Goal: Communication & Community: Answer question/provide support

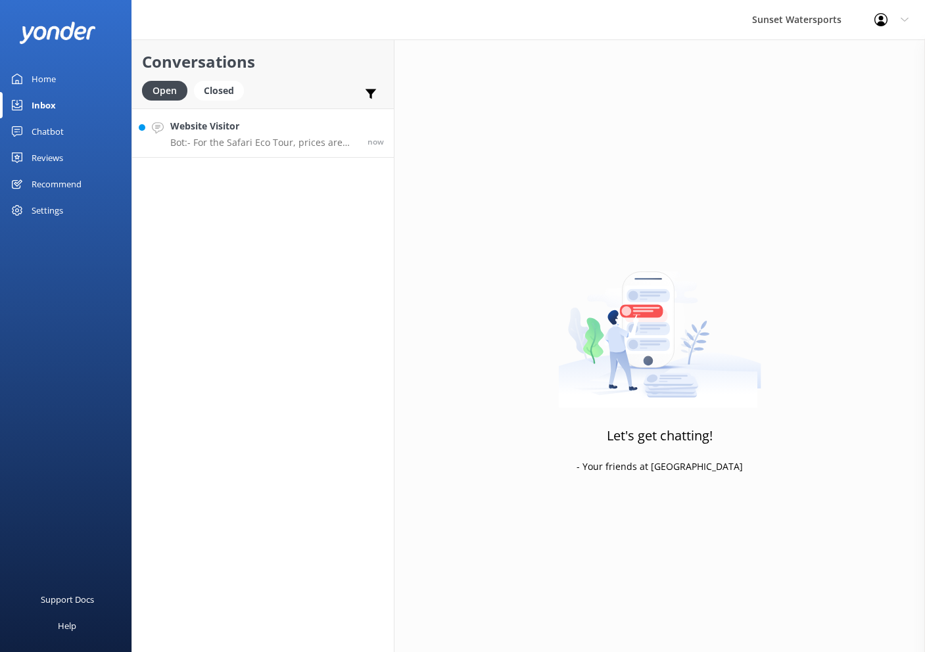
click at [260, 120] on h4 "Website Visitor" at bounding box center [263, 126] width 187 height 14
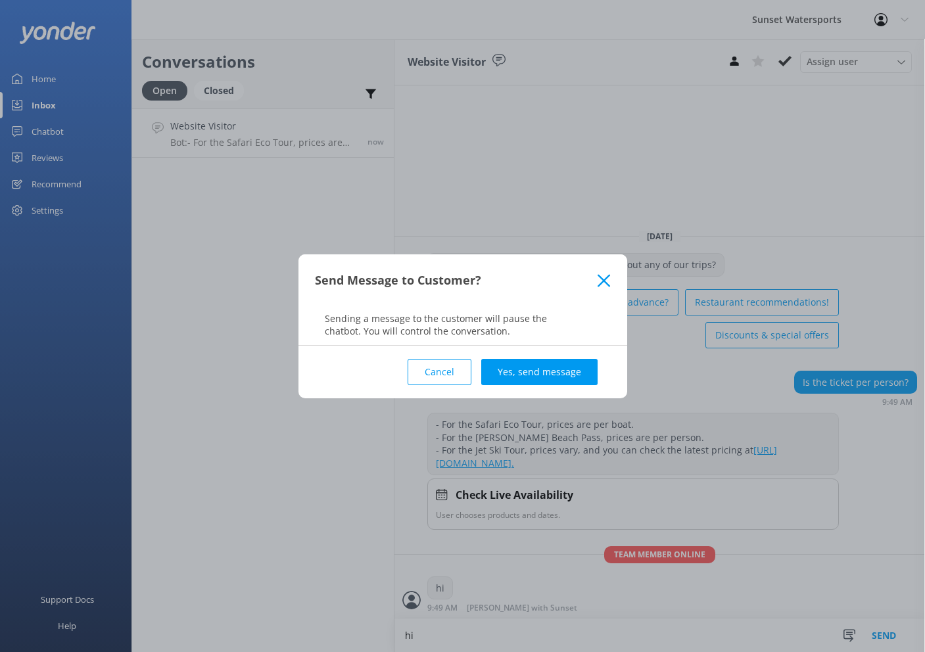
type textarea "hi"
drag, startPoint x: 464, startPoint y: 639, endPoint x: 375, endPoint y: 632, distance: 89.0
click at [375, 632] on div "Send Message to Customer? Sending a message to the customer will pause the chat…" at bounding box center [462, 326] width 925 height 652
click at [462, 639] on div "Send Message to Customer? Sending a message to the customer will pause the chat…" at bounding box center [462, 326] width 925 height 652
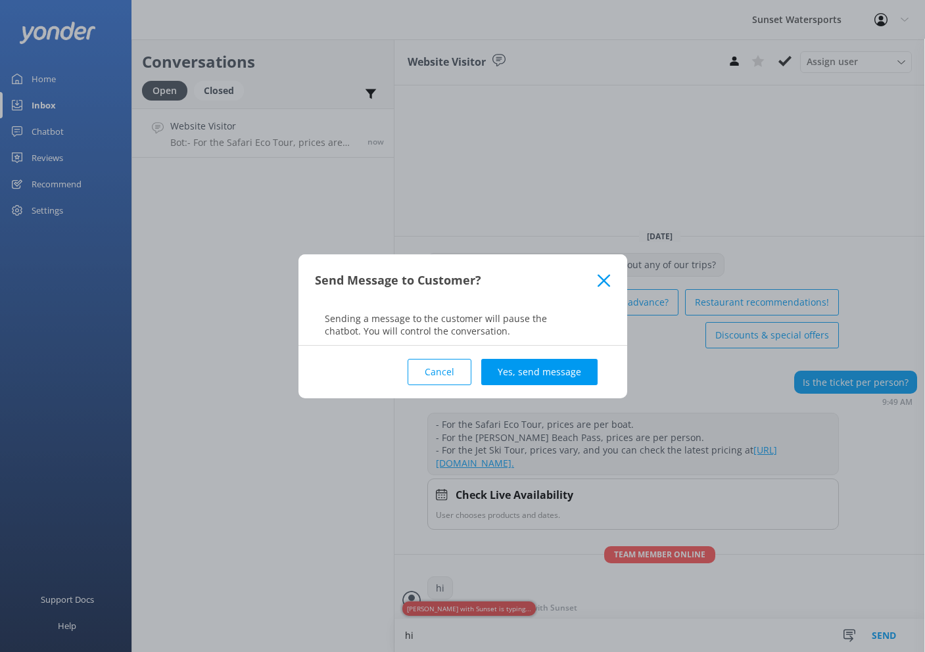
click at [422, 373] on button "Cancel" at bounding box center [440, 372] width 64 height 26
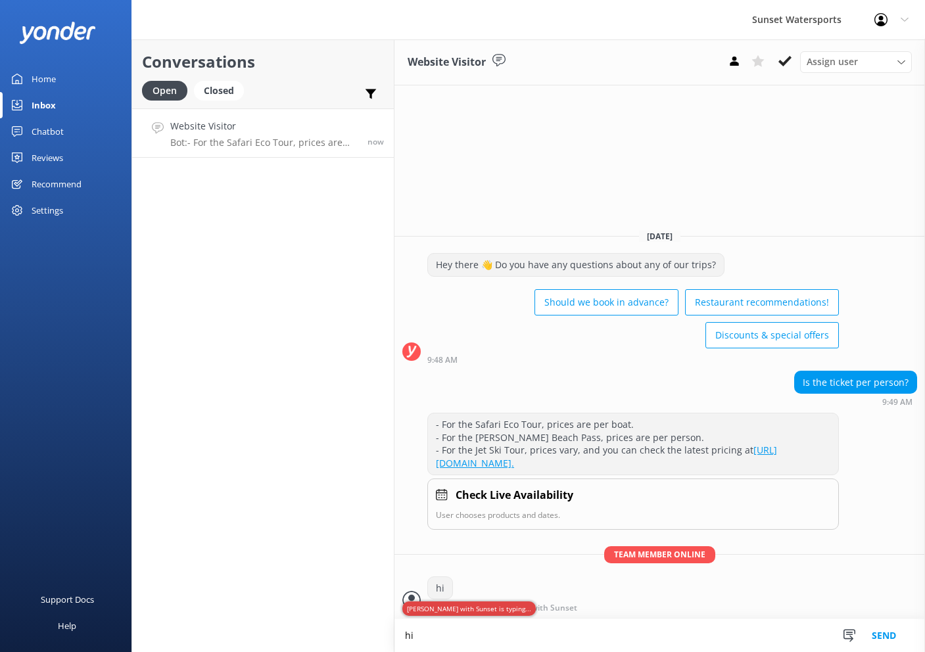
drag, startPoint x: 417, startPoint y: 636, endPoint x: 301, endPoint y: 619, distance: 117.7
click at [301, 619] on div "Conversations Open Closed Important Assigned to me Unassigned Website Visitor B…" at bounding box center [529, 345] width 794 height 613
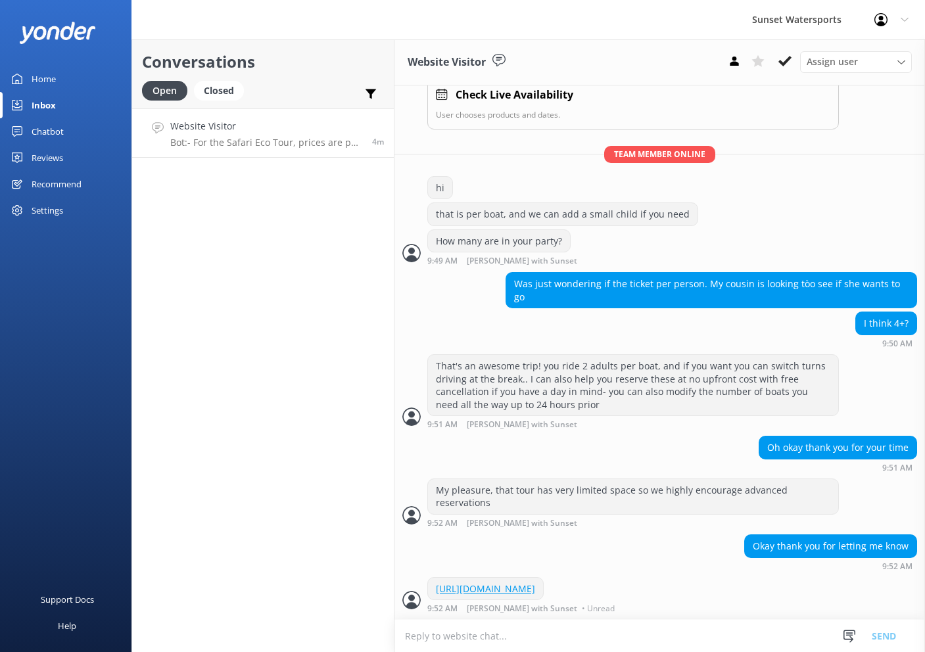
scroll to position [299, 0]
